Goal: Task Accomplishment & Management: Complete application form

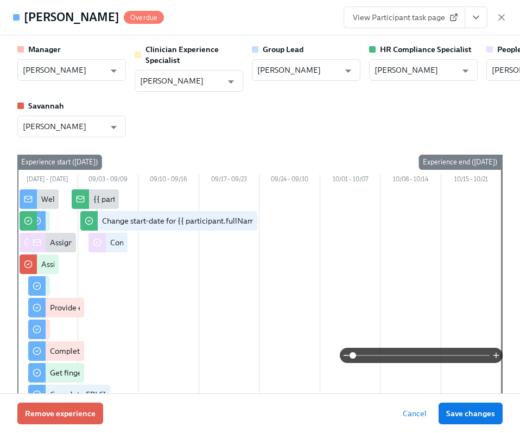
scroll to position [1550, 0]
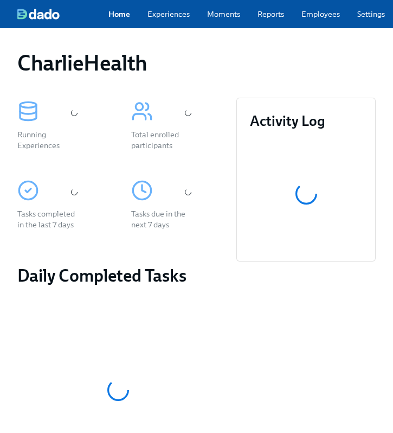
click at [315, 20] on link "Employees" at bounding box center [321, 14] width 39 height 11
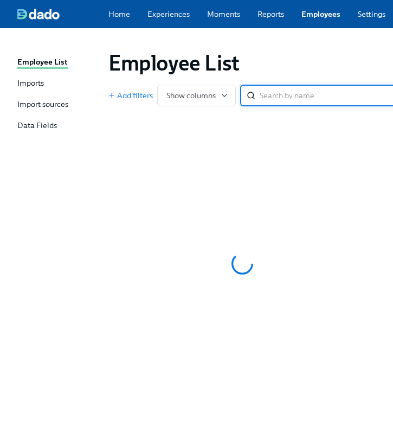
click at [260, 58] on div "Employee List" at bounding box center [242, 63] width 267 height 26
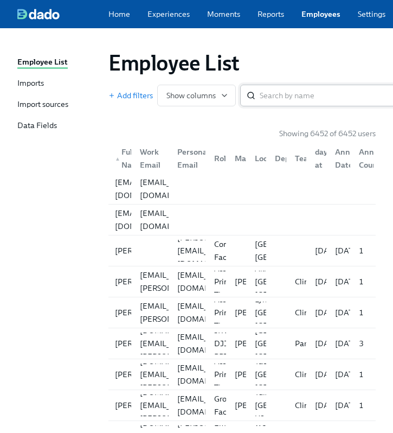
click at [295, 94] on input "search" at bounding box center [331, 96] width 143 height 22
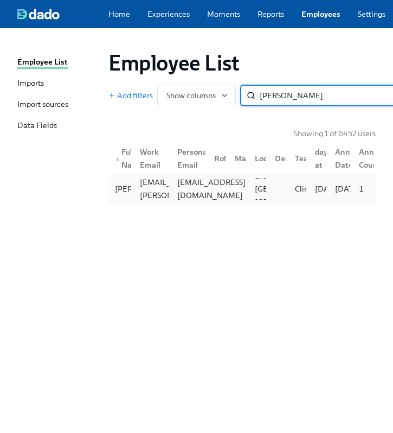
type input "kelly p"
click at [197, 190] on div "kdaniel531@yahoo.com" at bounding box center [211, 189] width 77 height 26
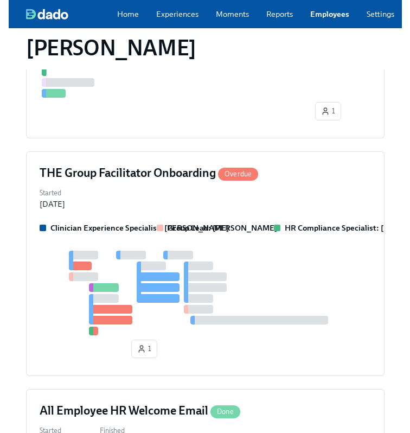
scroll to position [448, 0]
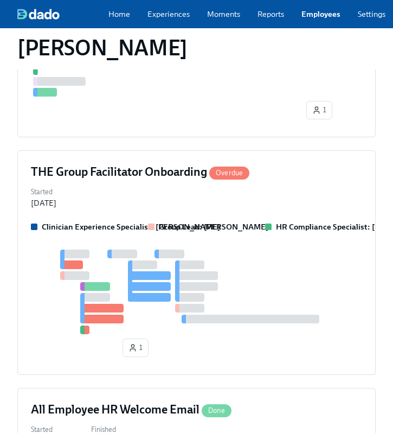
click at [237, 208] on div "Started Aug 28, 2025" at bounding box center [196, 196] width 331 height 24
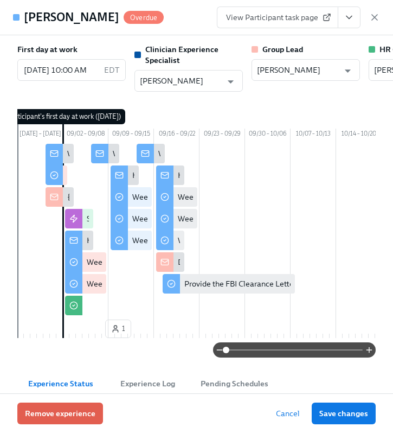
click at [350, 27] on button "View task page" at bounding box center [349, 18] width 23 height 22
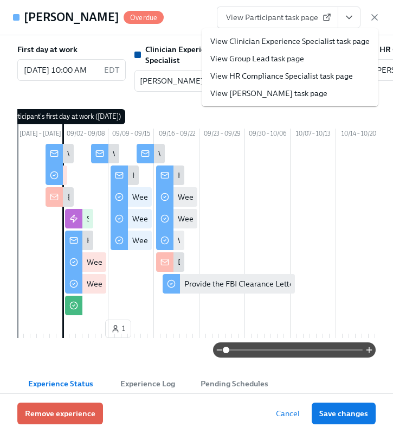
click at [280, 72] on link "View HR Compliance Specialist task page" at bounding box center [281, 76] width 143 height 11
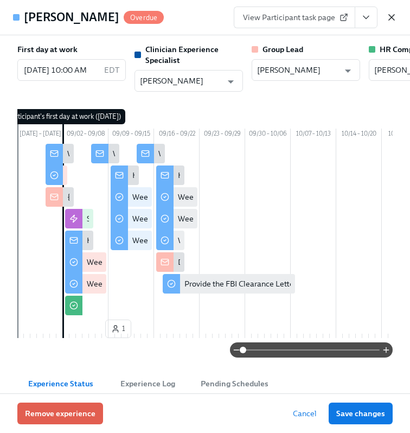
click at [393, 17] on icon "button" at bounding box center [391, 17] width 11 height 11
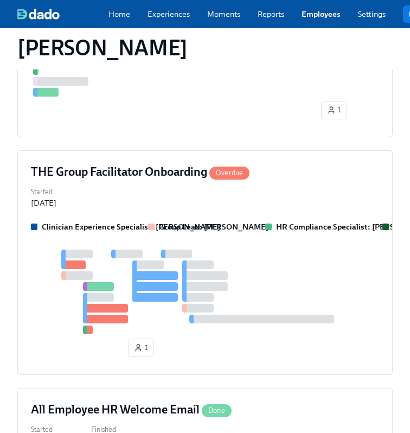
click at [316, 15] on link "Employees" at bounding box center [321, 14] width 39 height 11
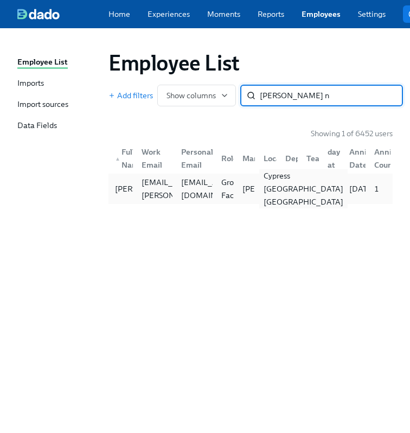
type input "latoya n"
click at [272, 196] on div "Cypress TX US" at bounding box center [303, 188] width 88 height 39
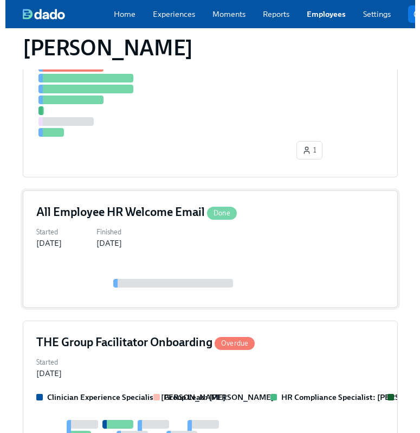
scroll to position [407, 0]
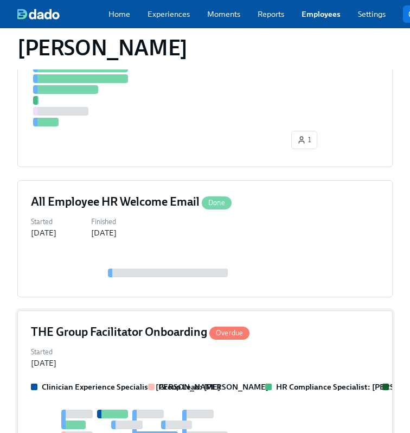
click at [254, 354] on div "Started Aug 29, 2025" at bounding box center [205, 356] width 348 height 24
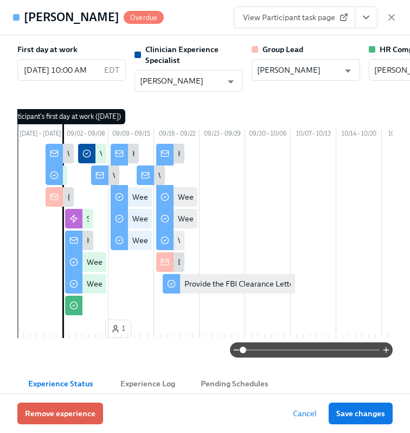
click at [372, 11] on button "View task page" at bounding box center [366, 18] width 23 height 22
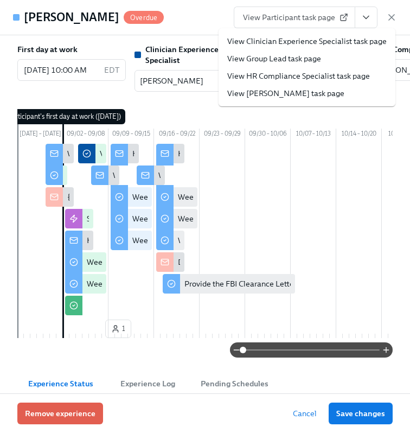
click at [310, 82] on li "View HR Compliance Specialist task page" at bounding box center [307, 75] width 177 height 17
click at [302, 74] on link "View HR Compliance Specialist task page" at bounding box center [298, 76] width 143 height 11
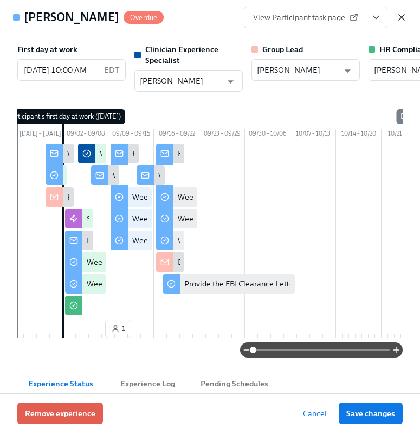
click at [393, 18] on icon "button" at bounding box center [402, 17] width 11 height 11
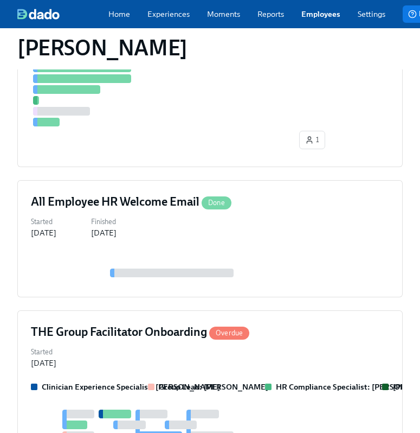
click at [333, 17] on link "Employees" at bounding box center [321, 14] width 39 height 11
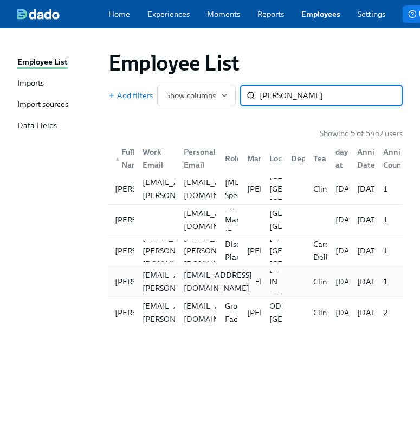
type input "rhodes"
click at [186, 292] on div "jaubreyrhodes@icloud.com" at bounding box center [195, 282] width 41 height 22
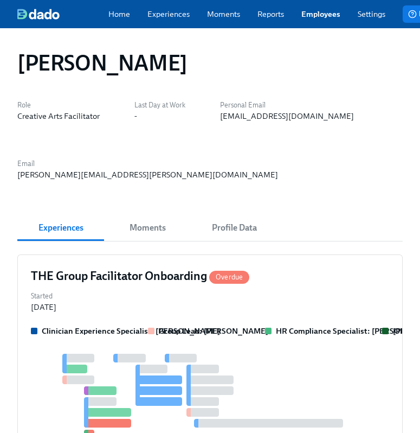
click at [186, 295] on div "Started Aug 29, 2025" at bounding box center [210, 301] width 359 height 24
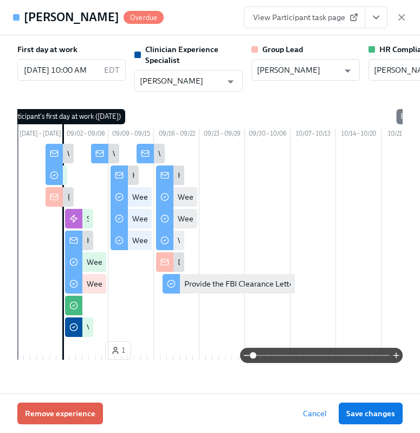
click at [375, 21] on icon "View task page" at bounding box center [376, 17] width 11 height 11
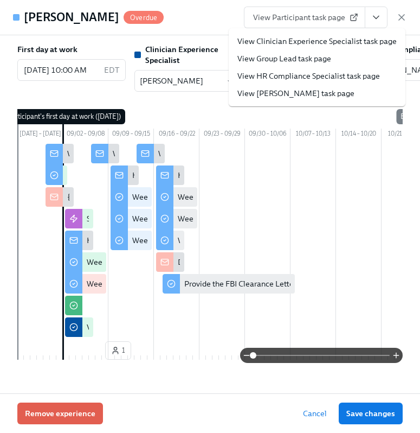
click at [301, 77] on link "View HR Compliance Specialist task page" at bounding box center [309, 76] width 143 height 11
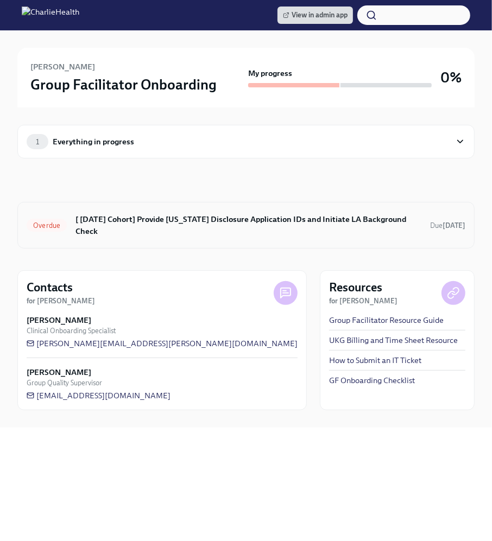
click at [245, 231] on div "Overdue [ Sep 2nd Cohort] Provide Utah Disclosure Application IDs and Initiate …" at bounding box center [245, 225] width 457 height 47
click at [192, 219] on h6 "[ Sep 2nd Cohort] Provide Utah Disclosure Application IDs and Initiate LA Backg…" at bounding box center [248, 225] width 346 height 24
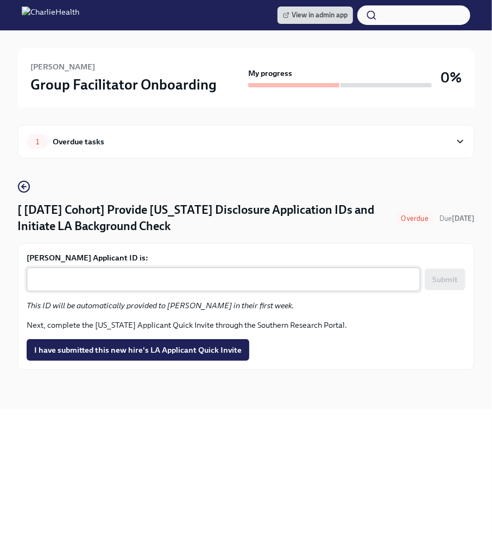
click at [138, 268] on div "x ​" at bounding box center [223, 279] width 393 height 24
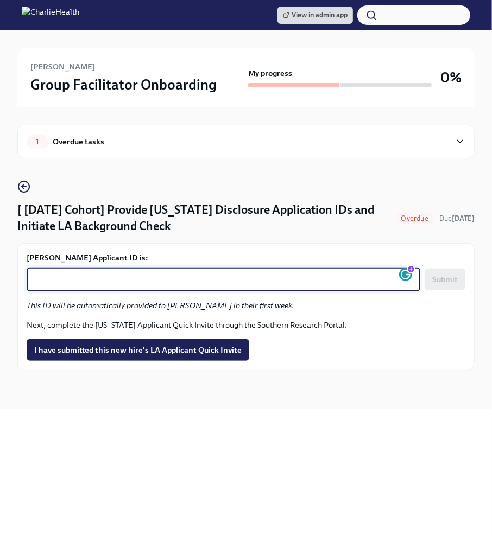
paste textarea "1248866"
type textarea "1248866"
click at [446, 278] on span "Submit" at bounding box center [444, 279] width 25 height 11
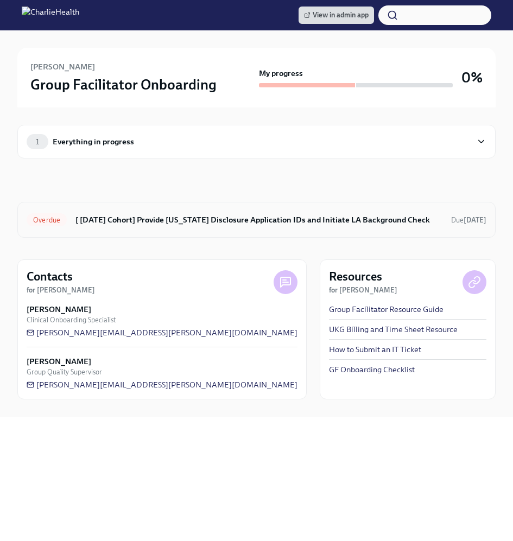
click at [234, 214] on h6 "[ [DATE] Cohort] Provide [US_STATE] Disclosure Application IDs and Initiate LA …" at bounding box center [258, 220] width 367 height 12
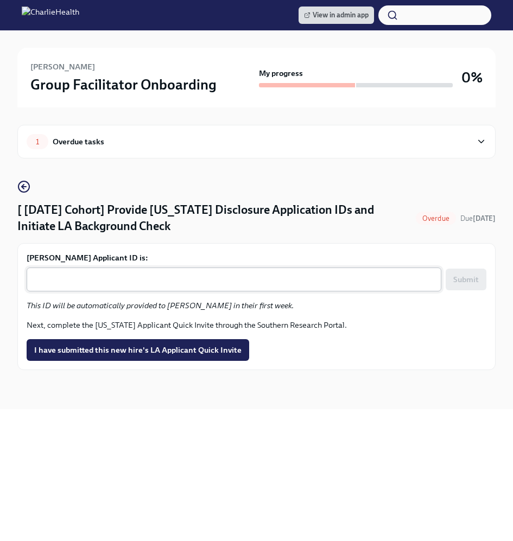
click at [134, 278] on textarea "[PERSON_NAME] Applicant ID is:" at bounding box center [233, 279] width 401 height 13
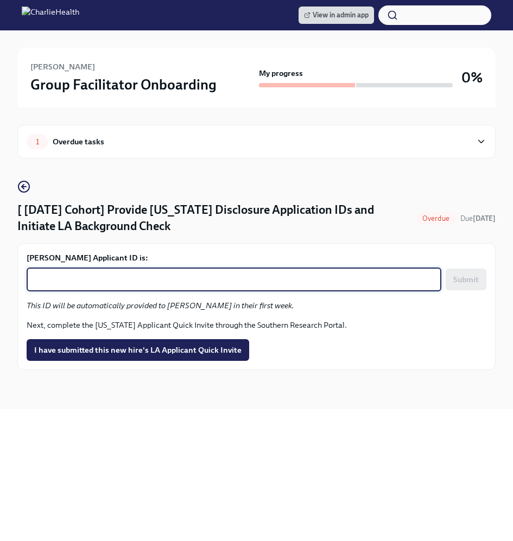
paste textarea "1248883"
type textarea "1248883"
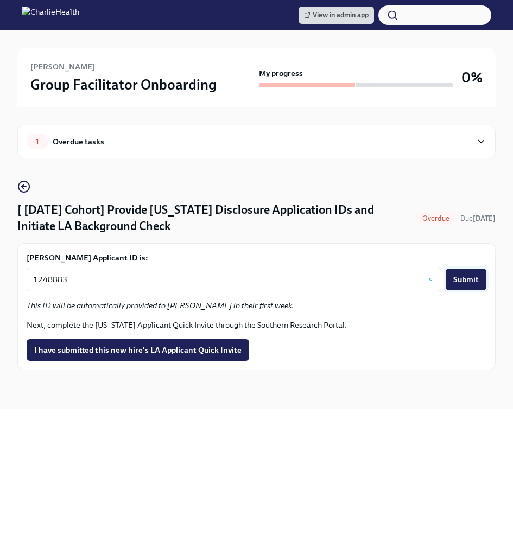
click at [479, 286] on button "Submit" at bounding box center [465, 280] width 41 height 22
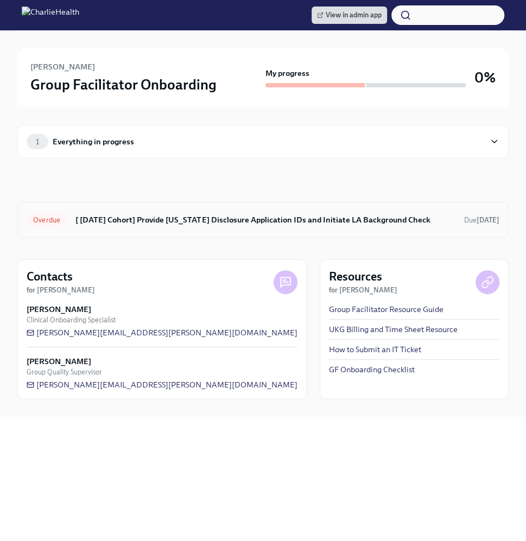
click at [174, 214] on h6 "[ [DATE] Cohort] Provide [US_STATE] Disclosure Application IDs and Initiate LA …" at bounding box center [265, 220] width 380 height 12
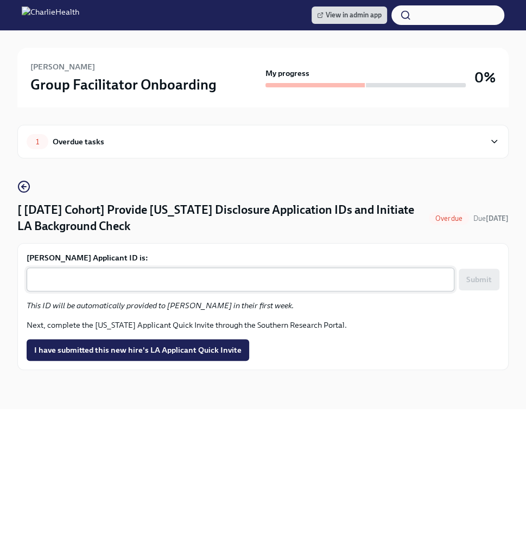
click at [164, 278] on textarea "Julia Rhodes's Applicant ID is:" at bounding box center [240, 279] width 414 height 13
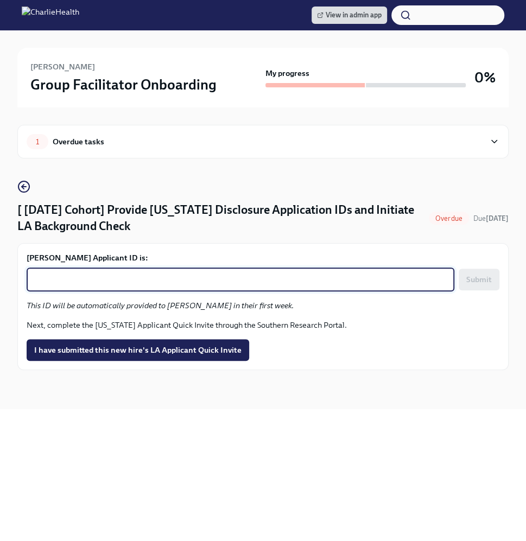
paste textarea "1248893"
type textarea "1248893"
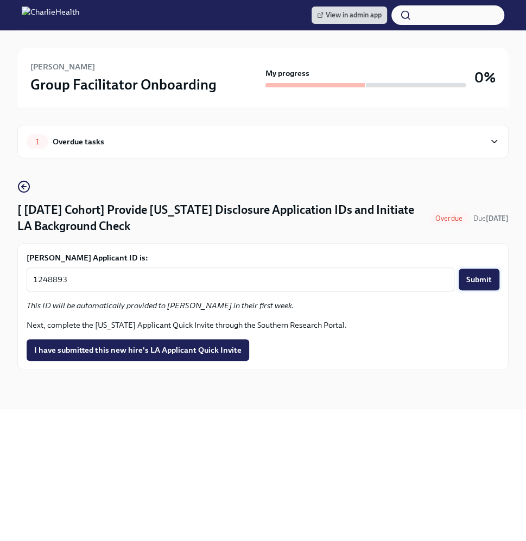
click at [475, 286] on button "Submit" at bounding box center [478, 280] width 41 height 22
